Goal: Task Accomplishment & Management: Manage account settings

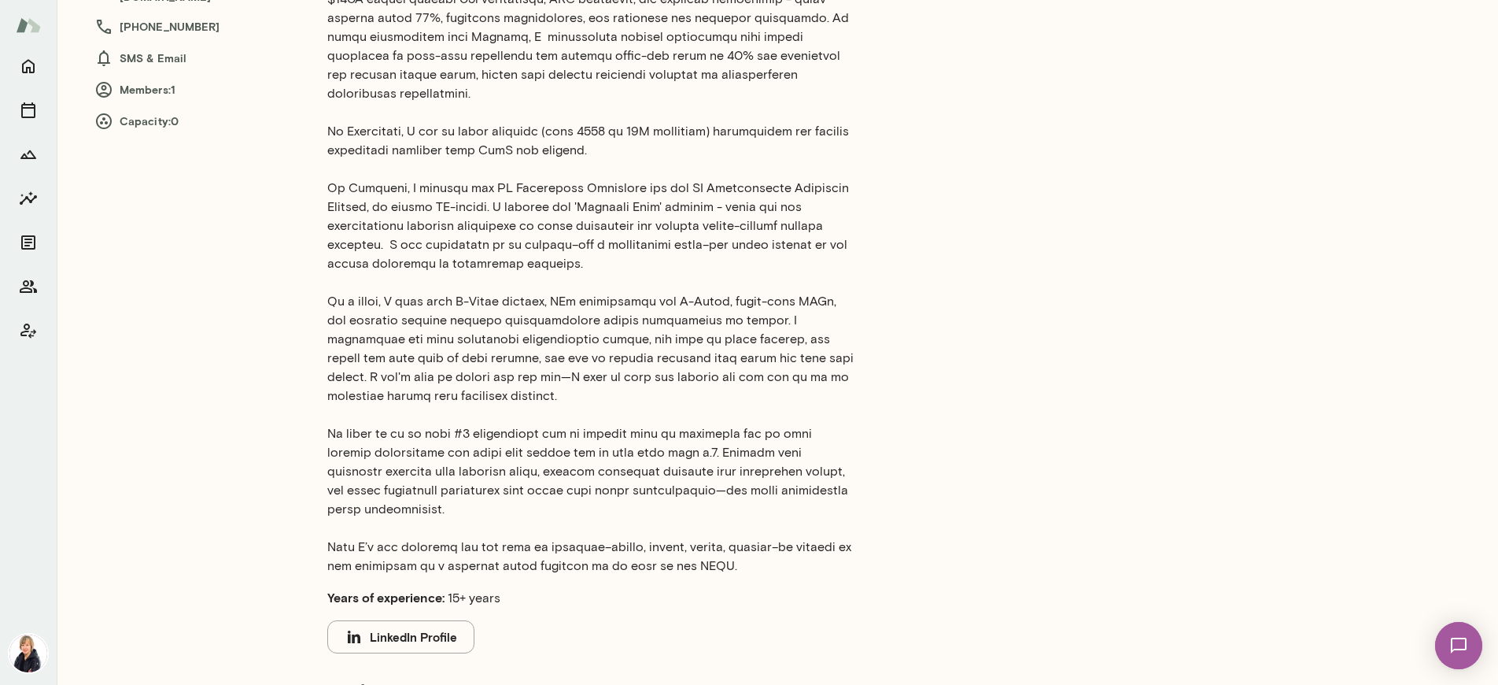
scroll to position [461, 0]
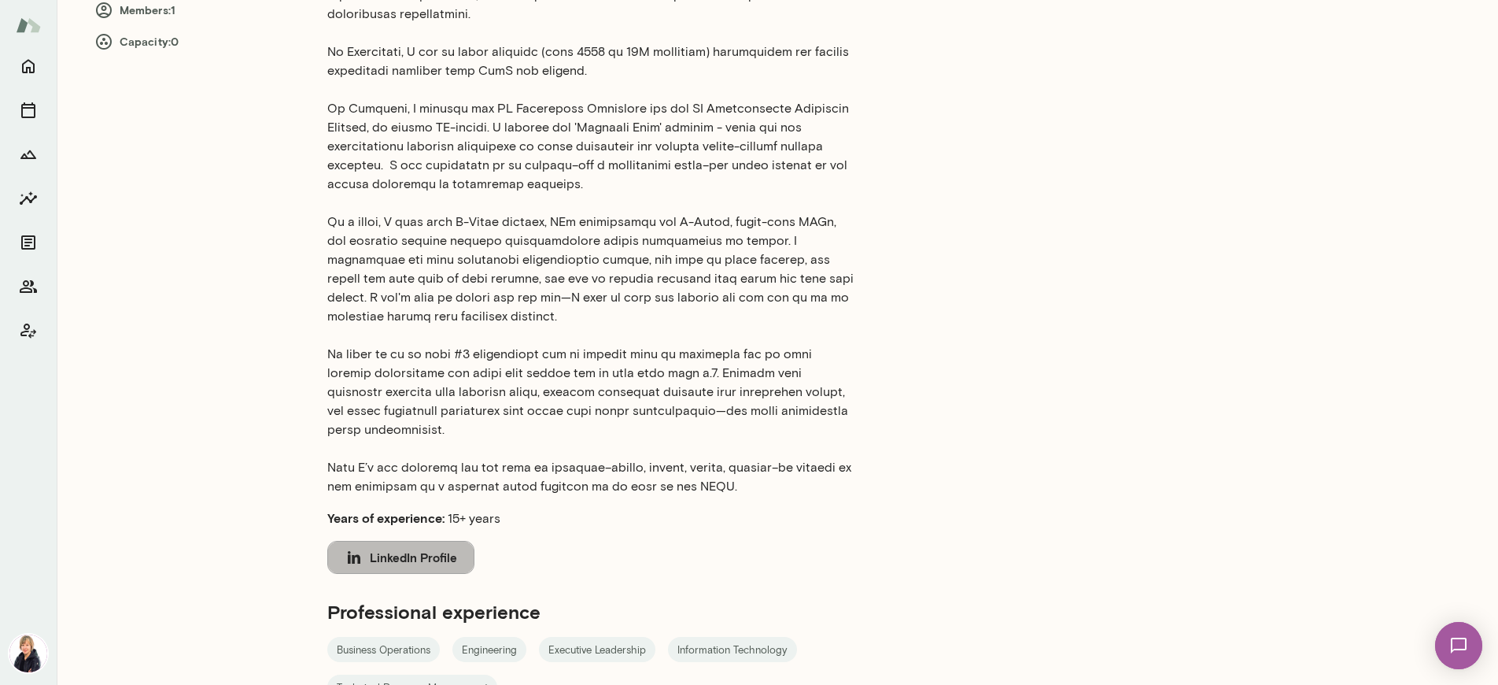
click at [428, 541] on button "LinkedIn Profile" at bounding box center [400, 557] width 147 height 33
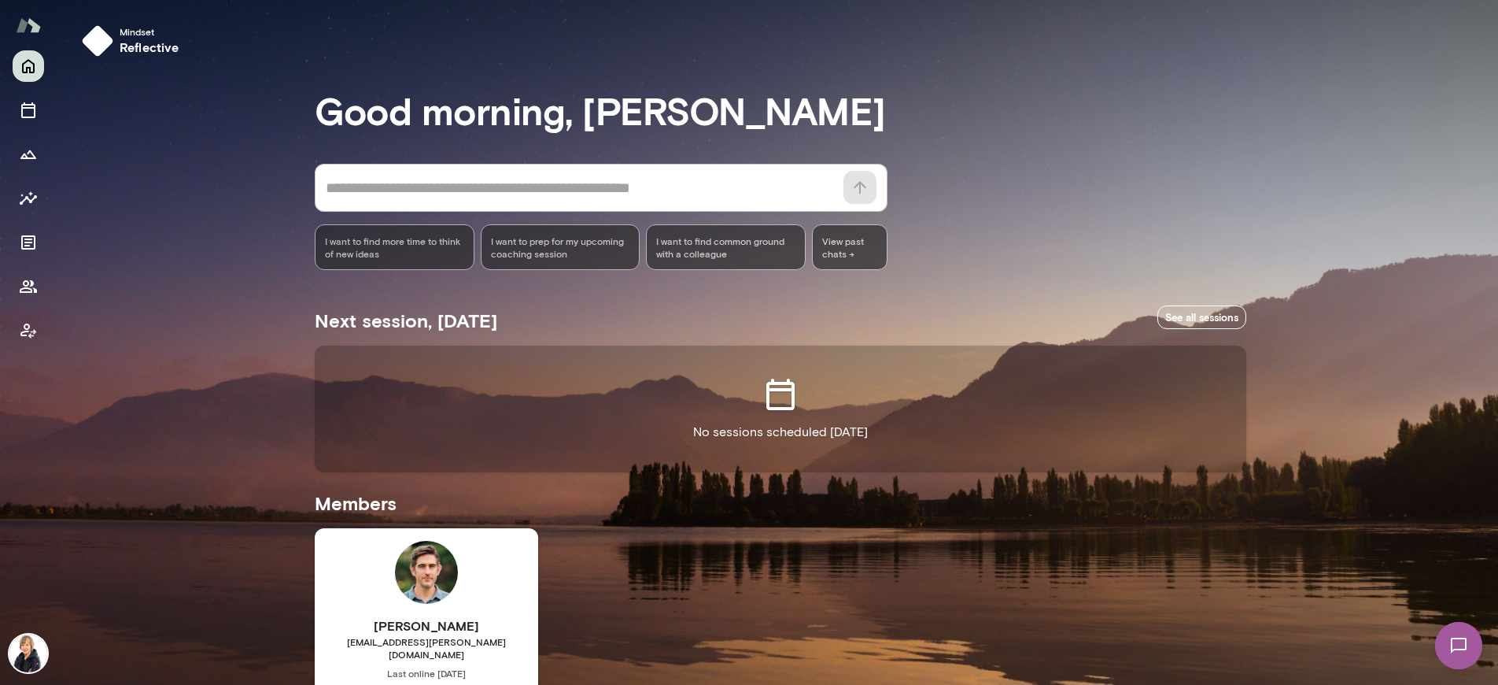
click at [24, 648] on img at bounding box center [28, 653] width 38 height 38
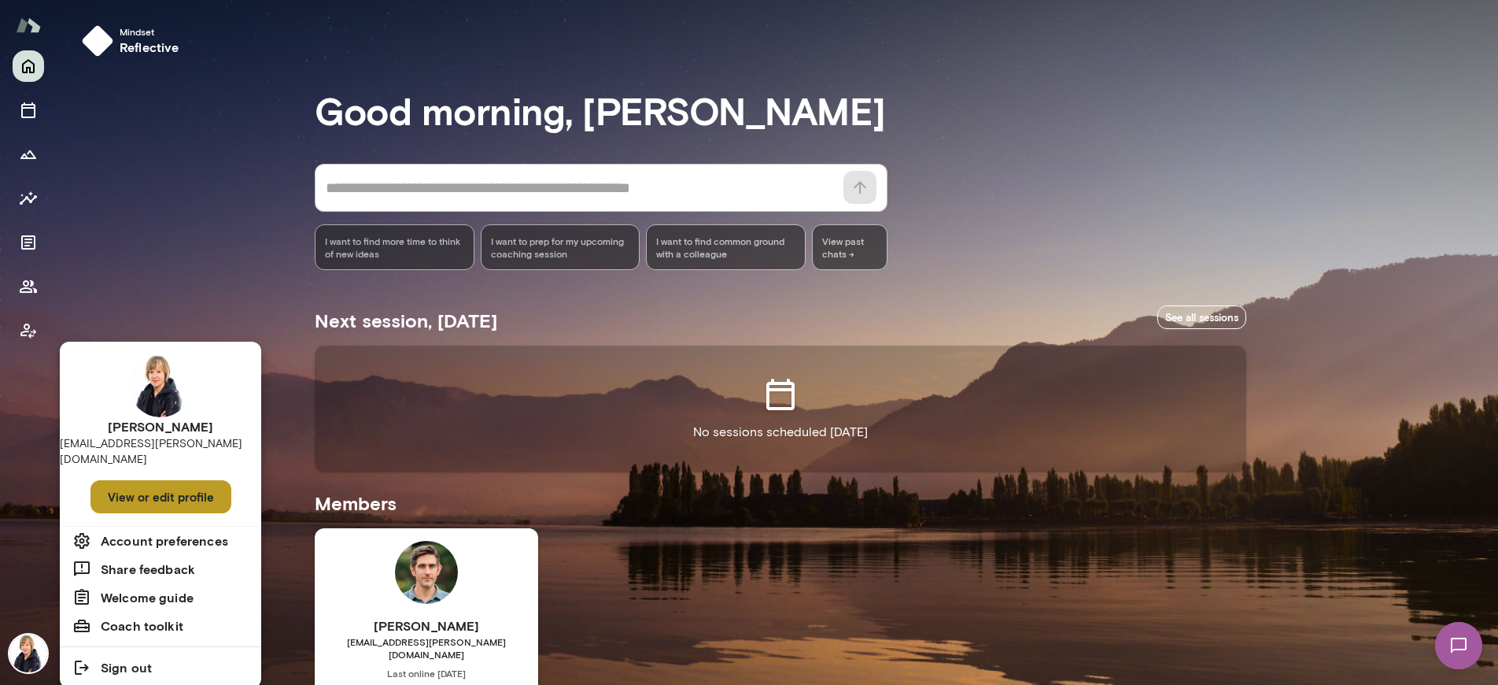
click at [144, 483] on button "View or edit profile" at bounding box center [161, 496] width 141 height 33
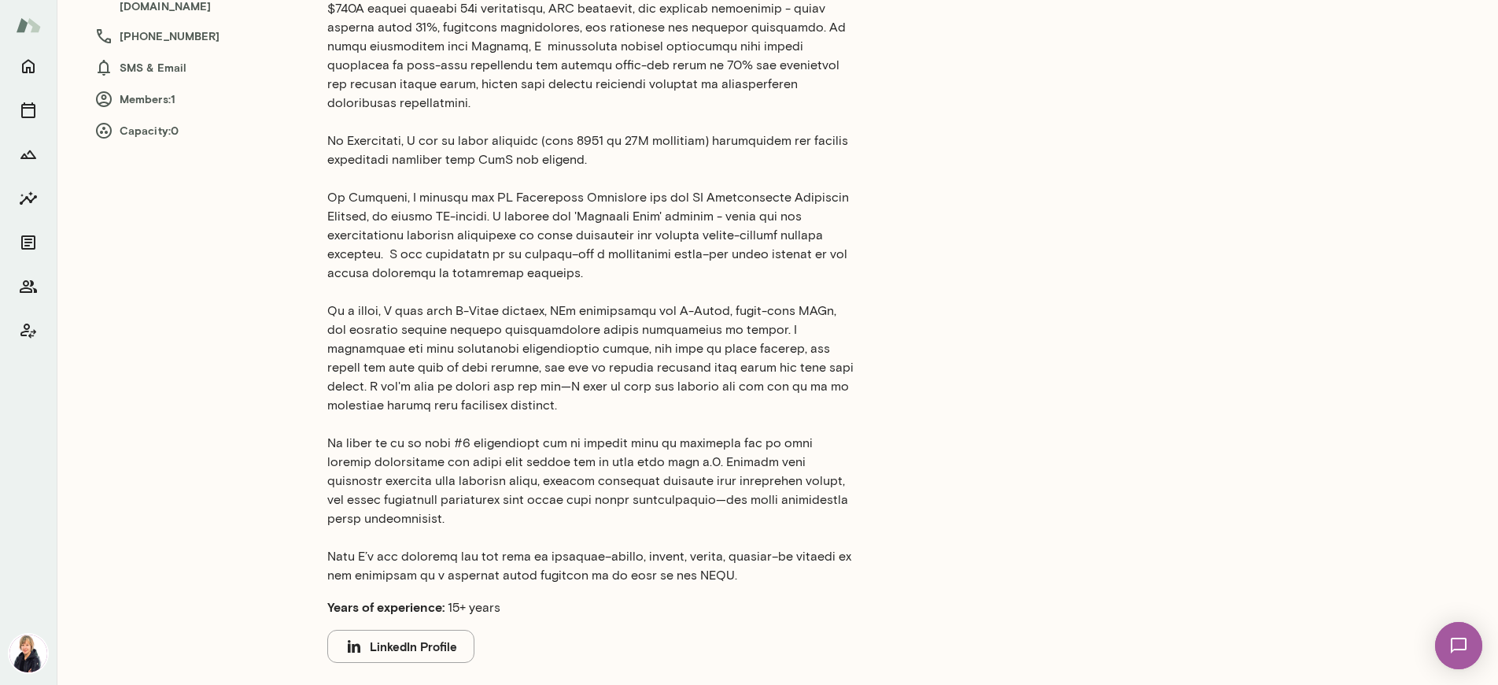
scroll to position [414, 0]
